Goal: Navigation & Orientation: Understand site structure

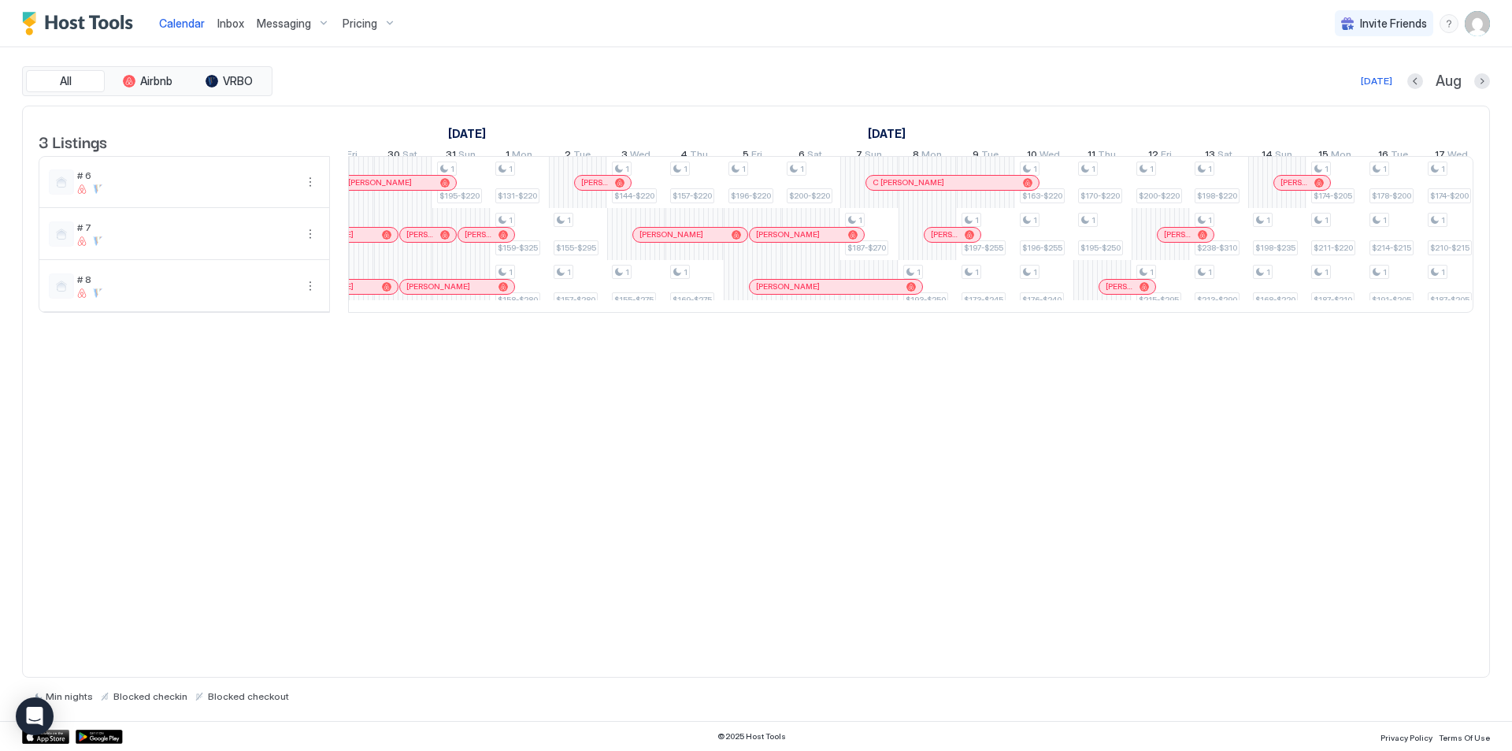
scroll to position [0, 1449]
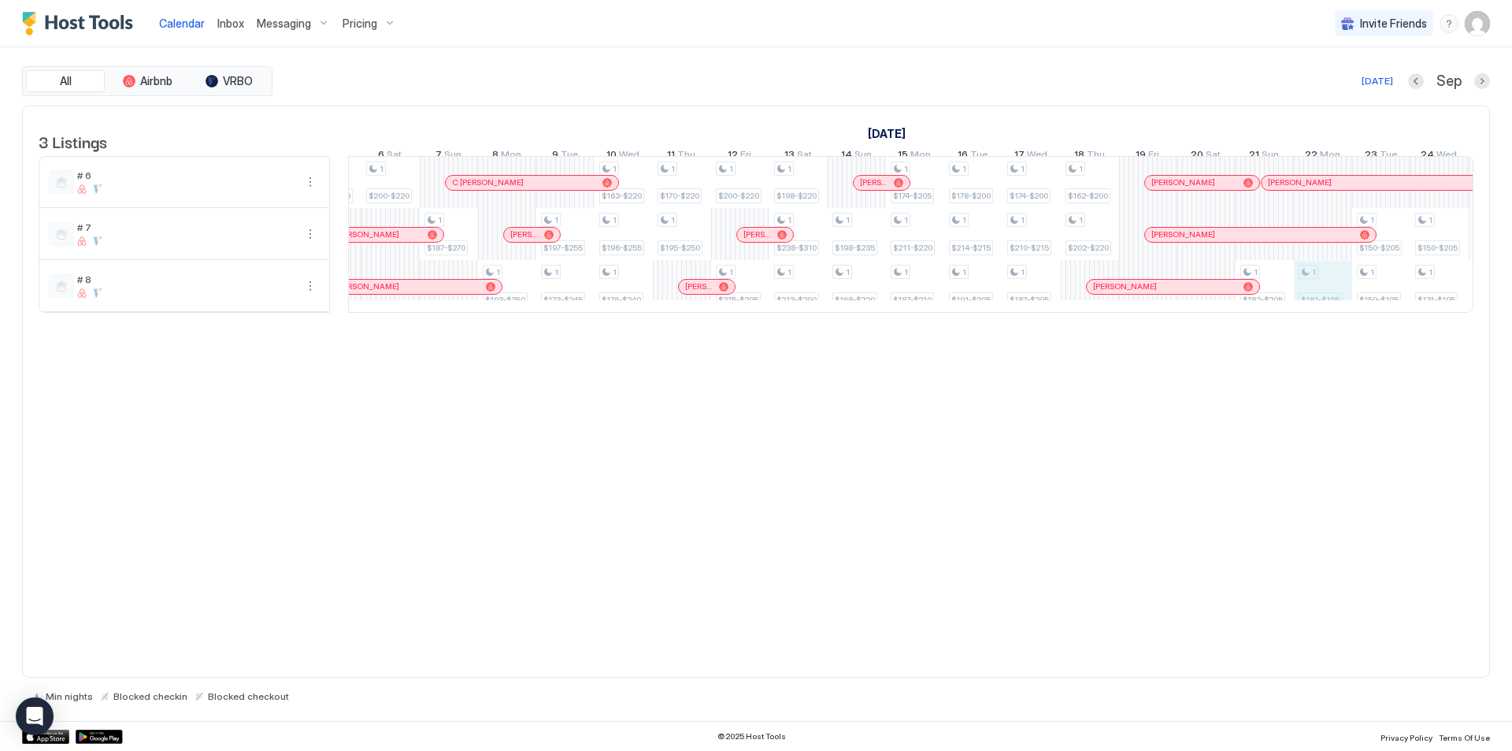
click at [1318, 295] on div "1 $143-$220 1 $175-$310 1 $154-$295 1 $200-$305 1 $189-$290 1 $173-$220 1 $186-…" at bounding box center [215, 234] width 3439 height 155
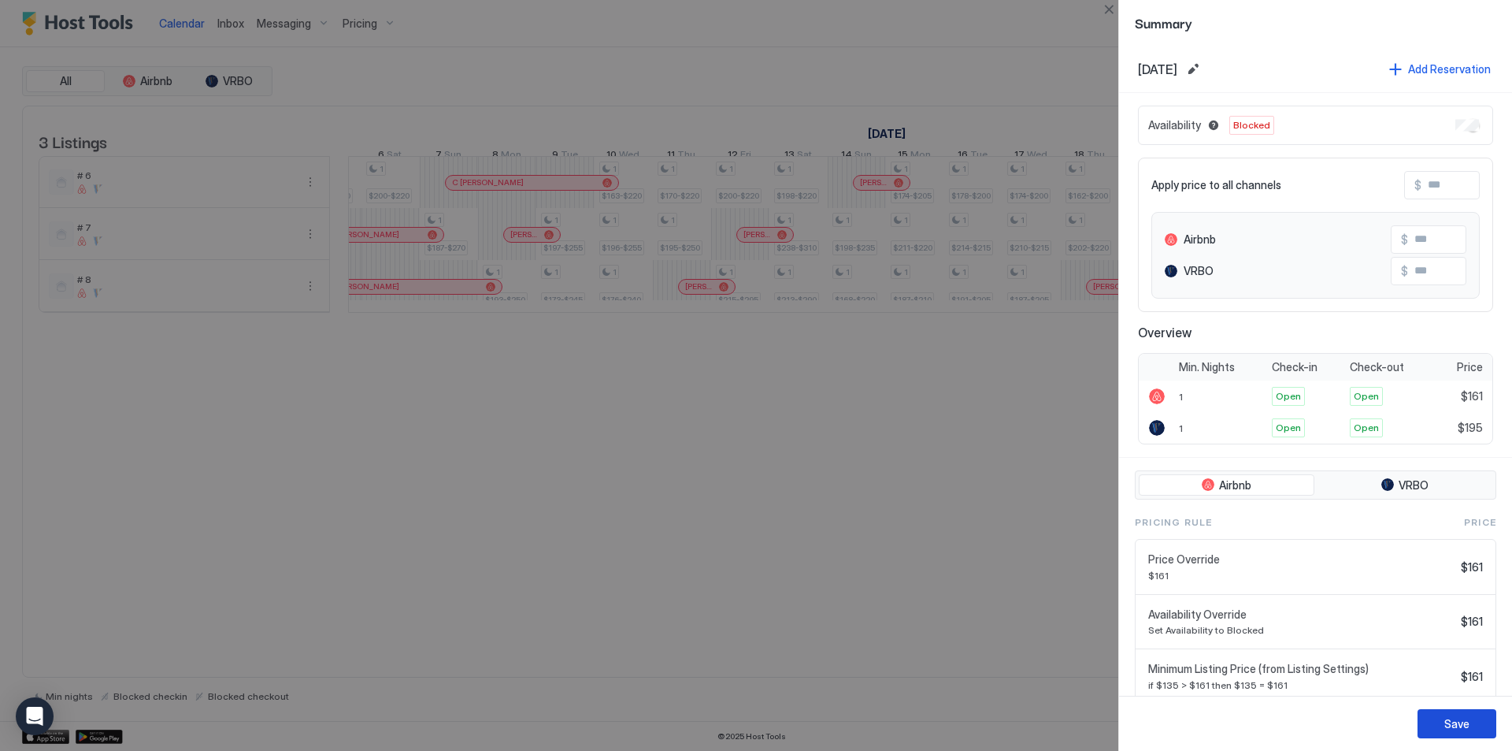
click at [1456, 725] on div "Save" at bounding box center [1457, 723] width 25 height 17
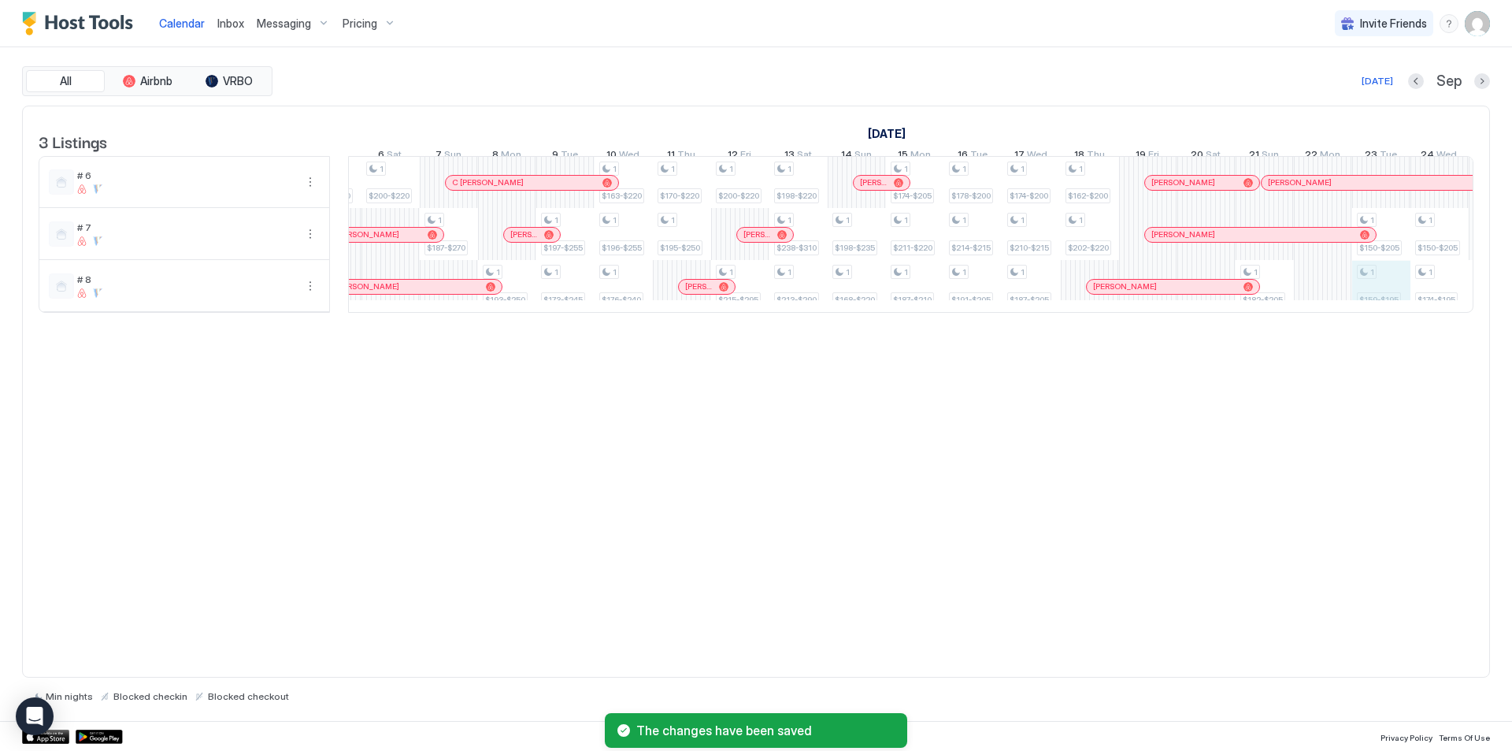
click at [1378, 293] on div "1 $143-$220 1 $175-$310 1 $154-$295 1 $200-$305 1 $189-$290 1 $173-$220 1 $186-…" at bounding box center [215, 234] width 3439 height 155
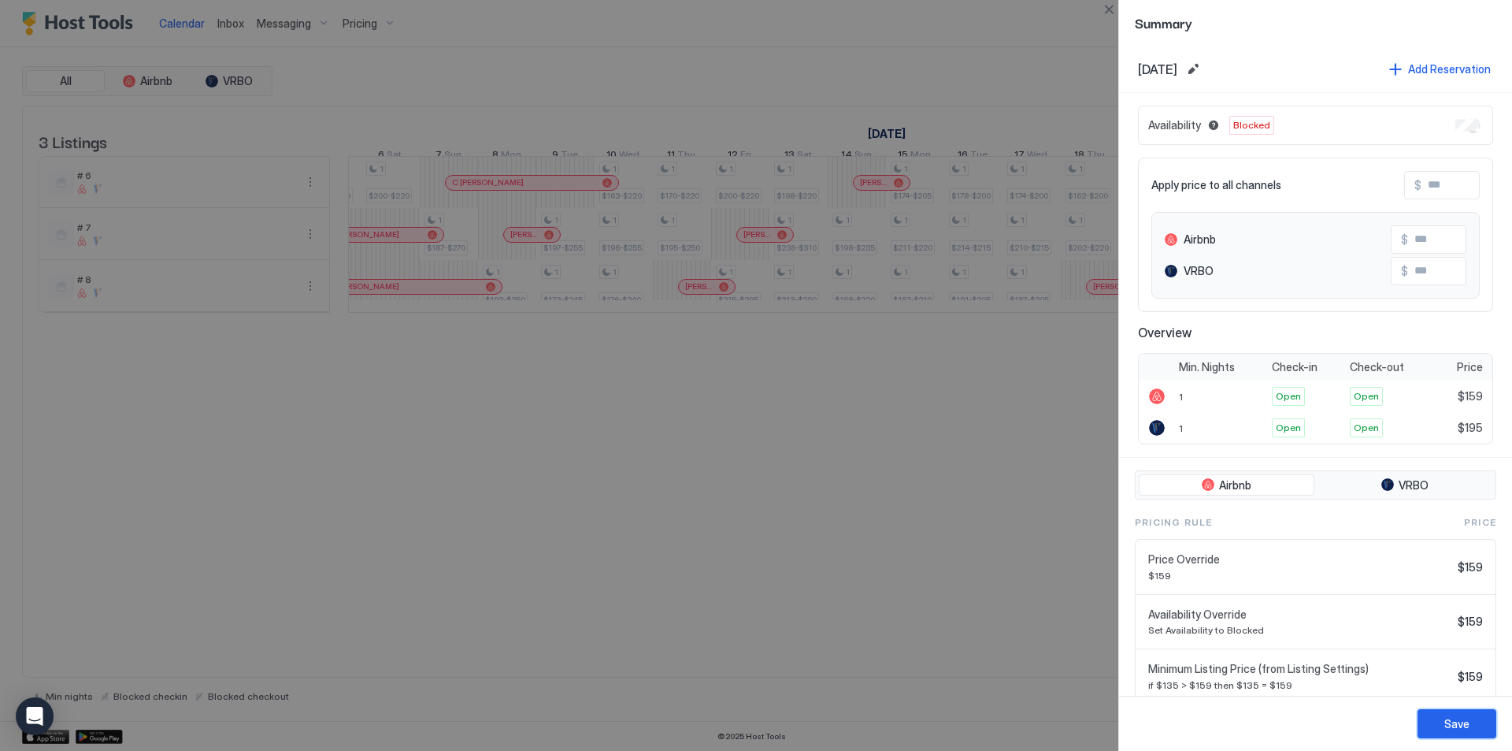
click at [1453, 724] on div "Save" at bounding box center [1457, 723] width 25 height 17
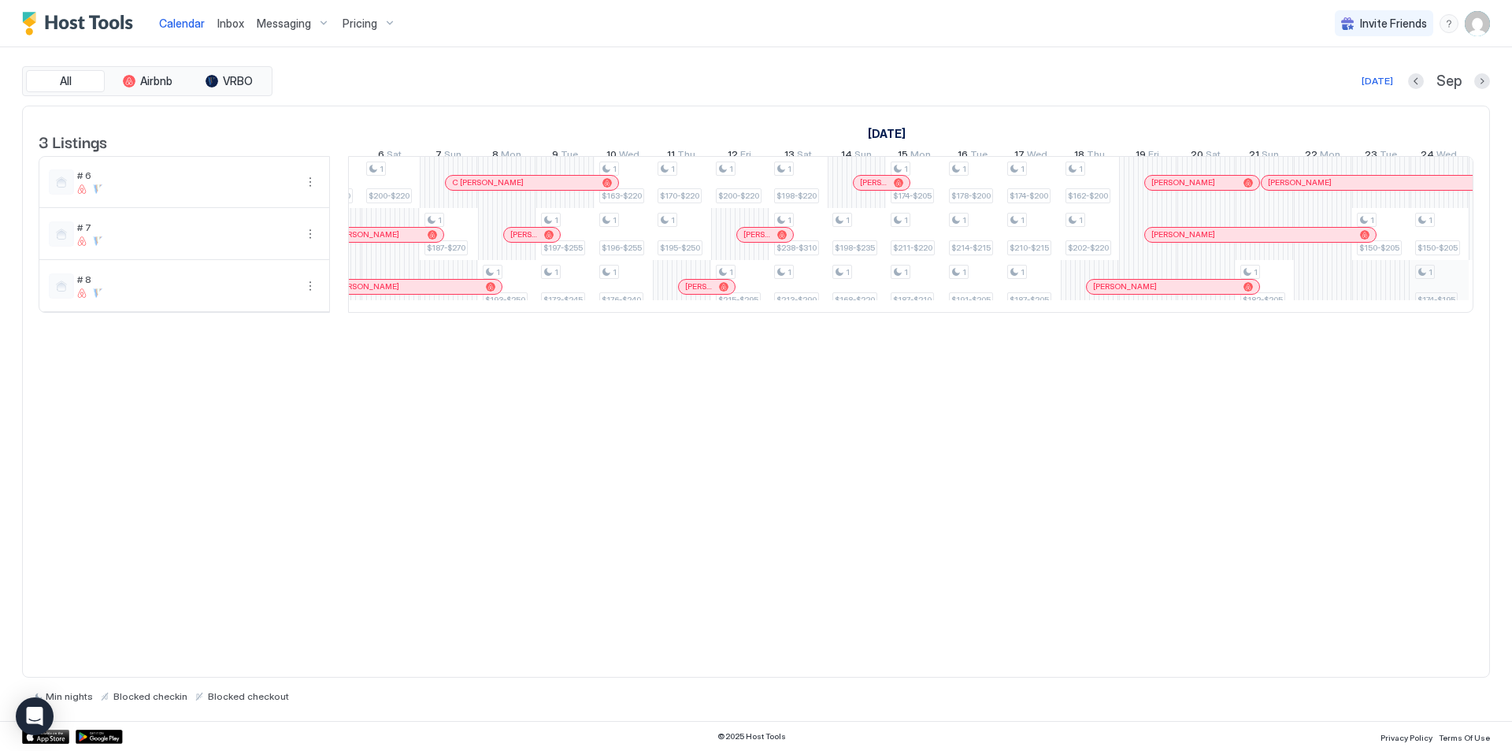
click at [1443, 291] on div "1 $143-$220 1 $175-$310 1 $154-$295 1 $200-$305 1 $189-$290 1 $173-$220 1 $186-…" at bounding box center [215, 234] width 3439 height 155
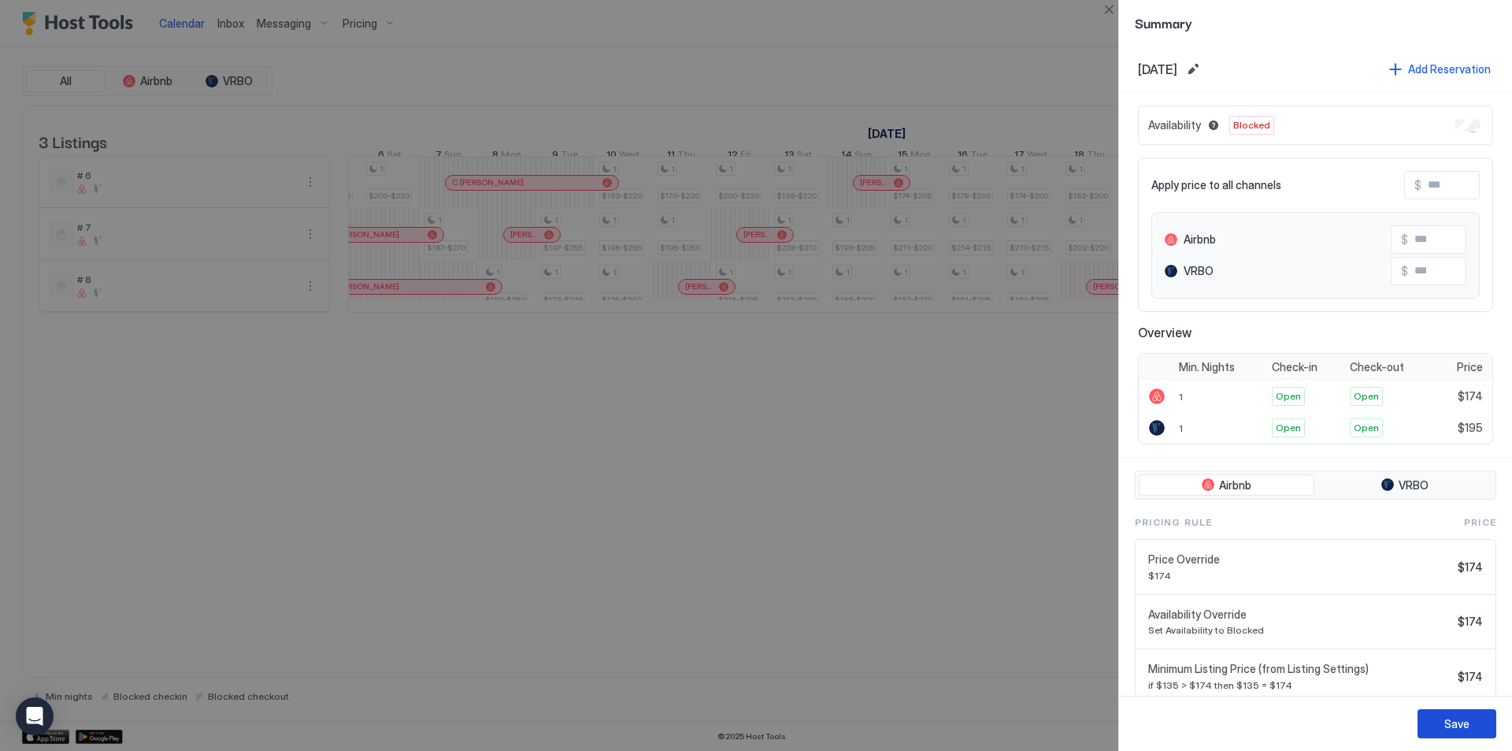
click at [1442, 724] on button "Save" at bounding box center [1457, 723] width 79 height 29
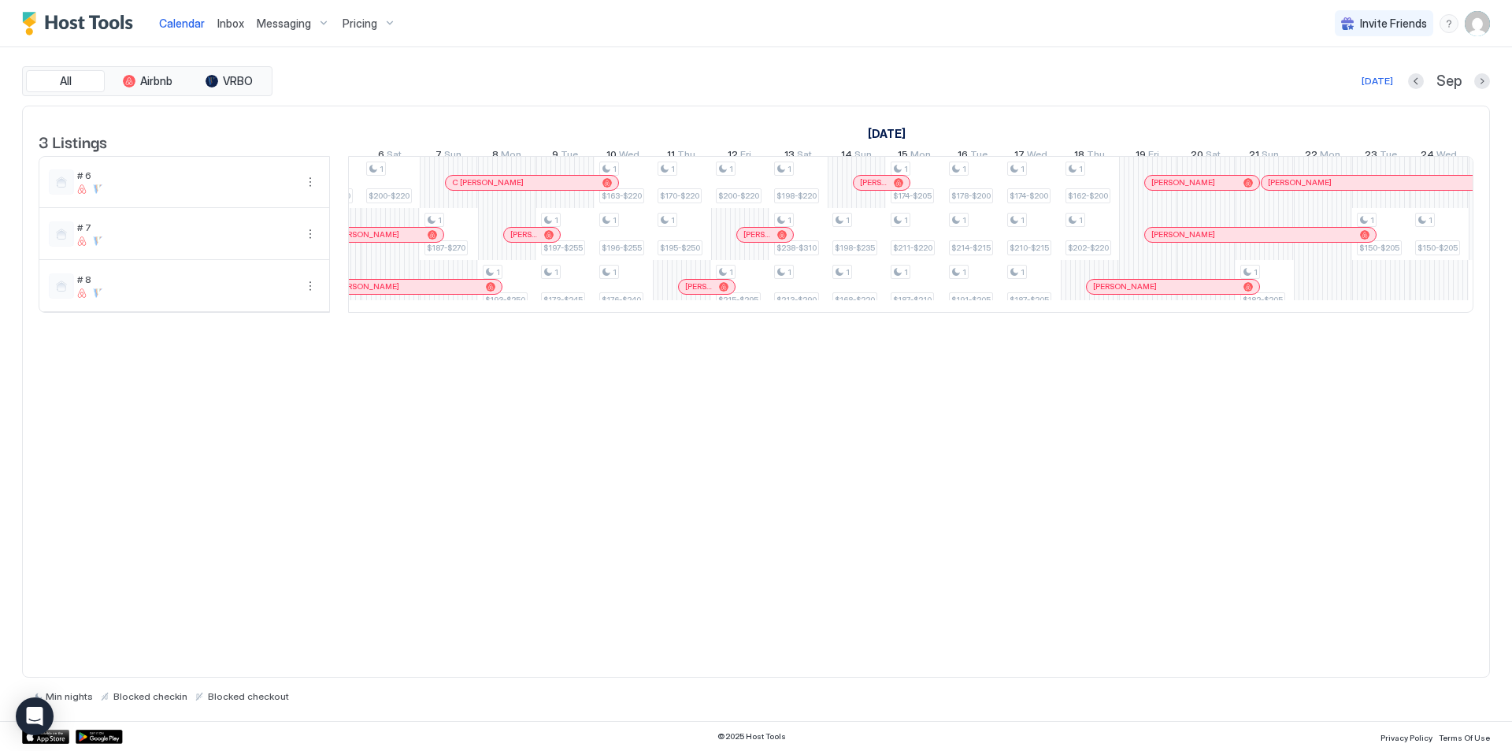
drag, startPoint x: 1439, startPoint y: 721, endPoint x: 1445, endPoint y: 734, distance: 14.5
click at [1445, 734] on div "© 2025 Host Tools Privacy Policy Terms Of Use" at bounding box center [756, 736] width 1512 height 30
